Goal: Feedback & Contribution: Submit feedback/report problem

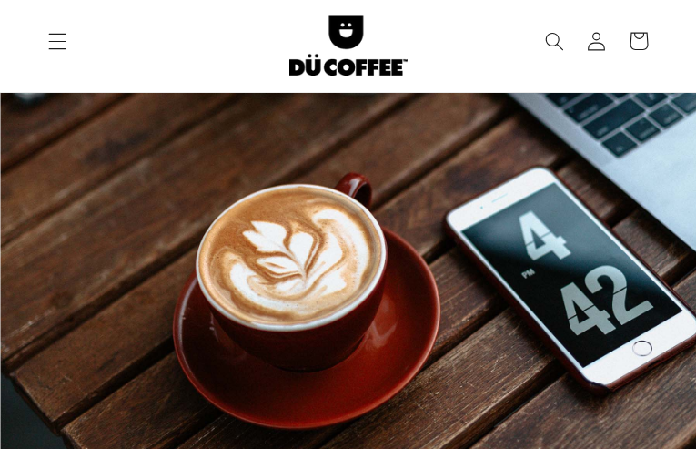
type input "JoOOVSEI"
type input "[EMAIL_ADDRESS][DOMAIN_NAME]"
type input "8597948003"
